Goal: Information Seeking & Learning: Compare options

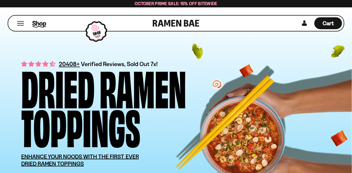
click at [33, 25] on span "Shop" at bounding box center [39, 23] width 14 height 8
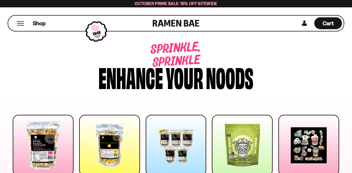
click at [22, 24] on button "Mobile Menu Trigger" at bounding box center [21, 23] width 8 height 5
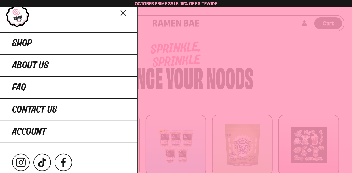
click at [125, 13] on icon "Close menu" at bounding box center [124, 13] width 10 height 11
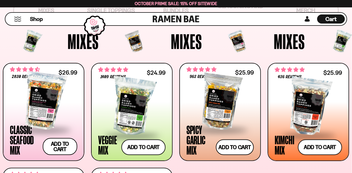
scroll to position [187, 0]
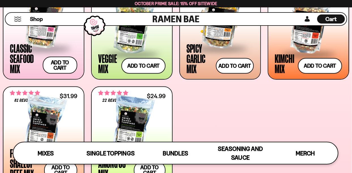
click at [196, 53] on span at bounding box center [220, 49] width 67 height 20
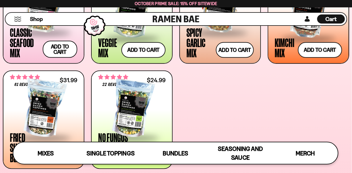
scroll to position [284, 0]
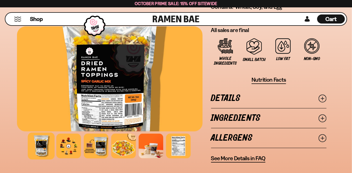
scroll to position [538, 0]
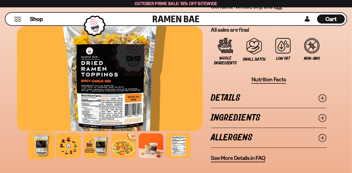
click at [322, 119] on icon at bounding box center [323, 118] width 8 height 8
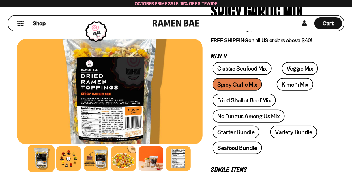
scroll to position [0, 0]
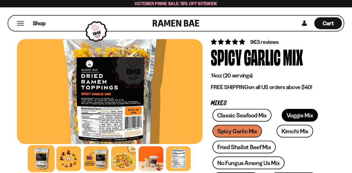
click at [298, 116] on link "Veggie Mix" at bounding box center [300, 115] width 36 height 13
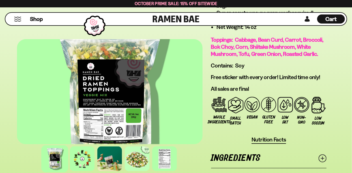
scroll to position [499, 0]
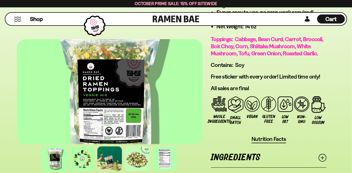
click at [326, 151] on link "Ingredients" at bounding box center [269, 158] width 116 height 20
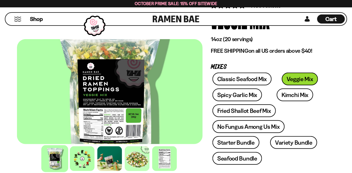
scroll to position [59, 0]
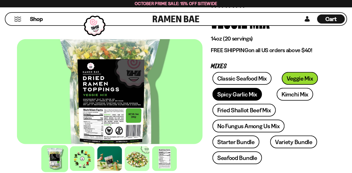
click at [251, 92] on link "Spicy Garlic Mix" at bounding box center [238, 94] width 50 height 13
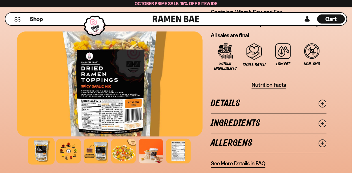
scroll to position [533, 0]
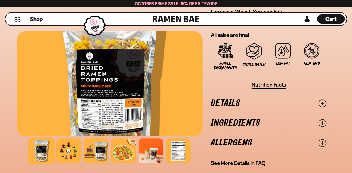
click at [323, 121] on line at bounding box center [322, 122] width 3 height 3
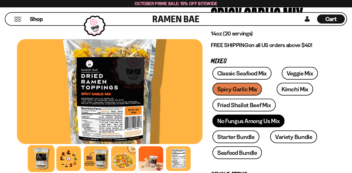
click at [276, 122] on link "No Fungus Among Us Mix" at bounding box center [249, 120] width 72 height 13
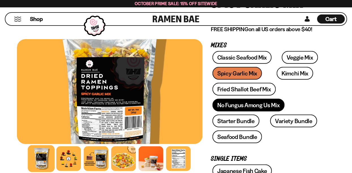
scroll to position [91, 0]
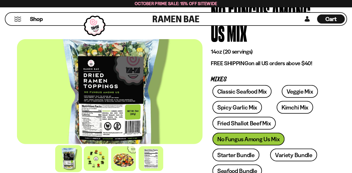
scroll to position [67, 0]
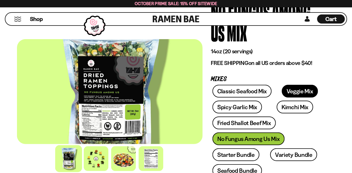
click at [297, 93] on link "Veggie Mix" at bounding box center [300, 91] width 36 height 13
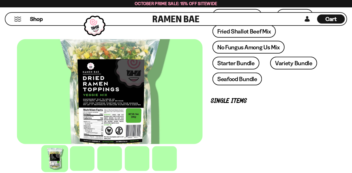
scroll to position [147, 0]
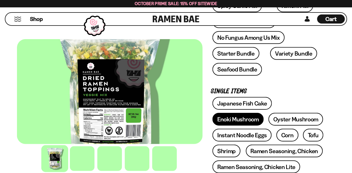
click at [264, 113] on link "Enoki Mushroom" at bounding box center [238, 119] width 51 height 13
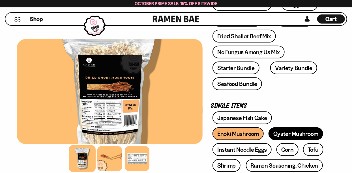
click at [269, 134] on link "Oyster Mushroom" at bounding box center [296, 133] width 55 height 13
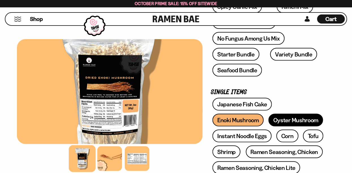
scroll to position [161, 0]
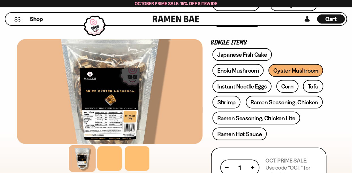
scroll to position [200, 0]
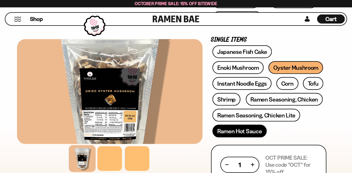
click at [255, 135] on link "Ramen Hot Sauce" at bounding box center [240, 131] width 54 height 13
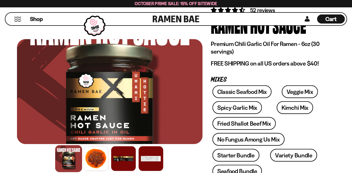
scroll to position [60, 0]
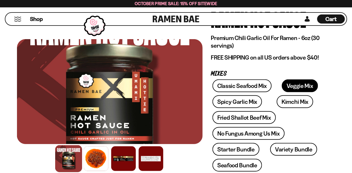
click at [298, 85] on link "Veggie Mix" at bounding box center [300, 85] width 36 height 13
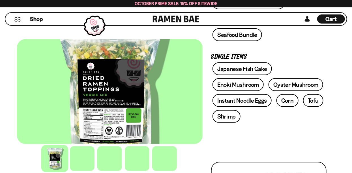
scroll to position [184, 0]
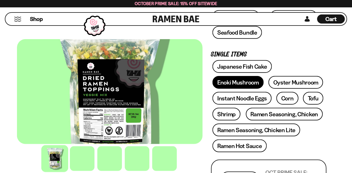
click at [264, 76] on link "Enoki Mushroom" at bounding box center [238, 82] width 51 height 13
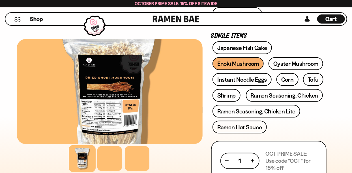
scroll to position [204, 0]
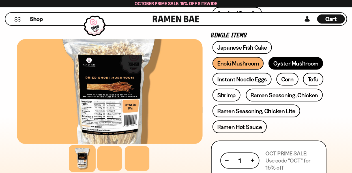
click at [269, 59] on link "Oyster Mushroom" at bounding box center [296, 63] width 55 height 13
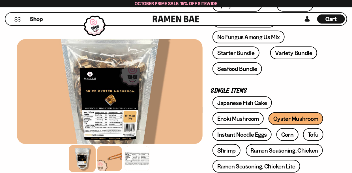
scroll to position [148, 0]
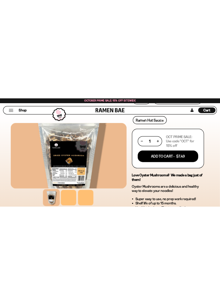
scroll to position [296, 0]
